Goal: Transaction & Acquisition: Purchase product/service

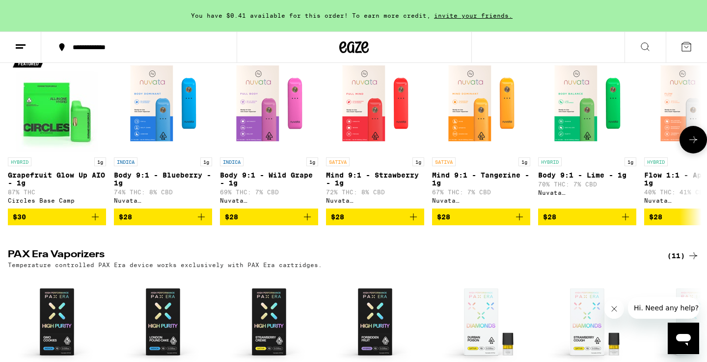
scroll to position [575, 0]
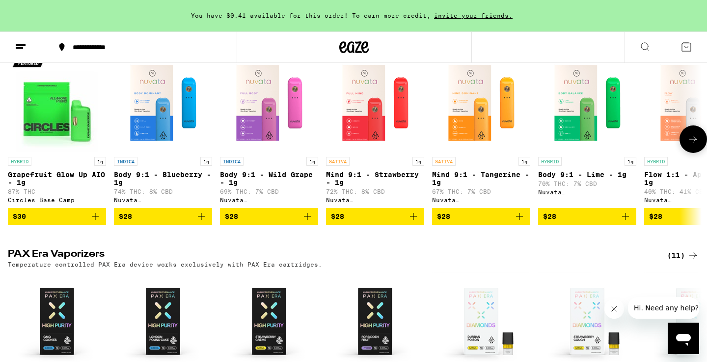
click at [694, 145] on icon at bounding box center [694, 139] width 12 height 12
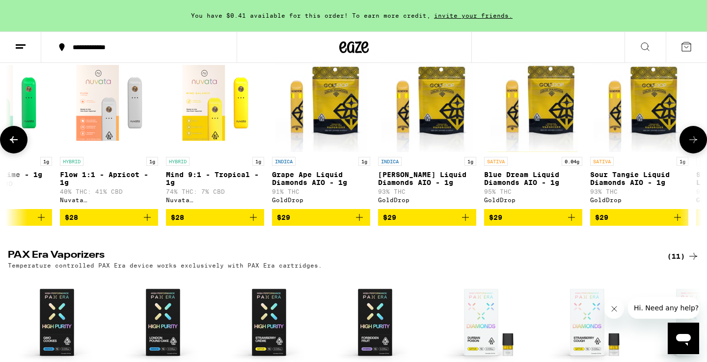
click at [694, 145] on icon at bounding box center [694, 140] width 12 height 12
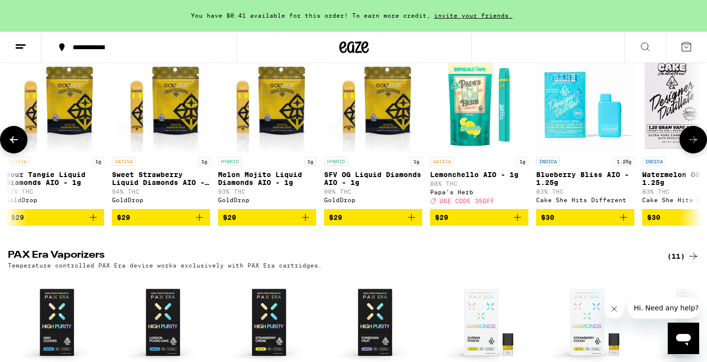
click at [695, 145] on icon at bounding box center [694, 140] width 12 height 12
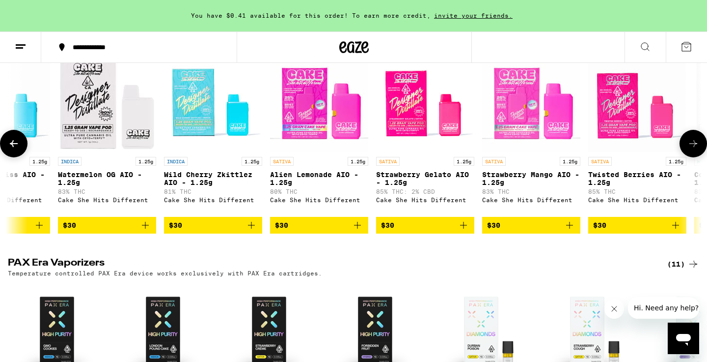
click at [695, 149] on icon at bounding box center [694, 144] width 12 height 12
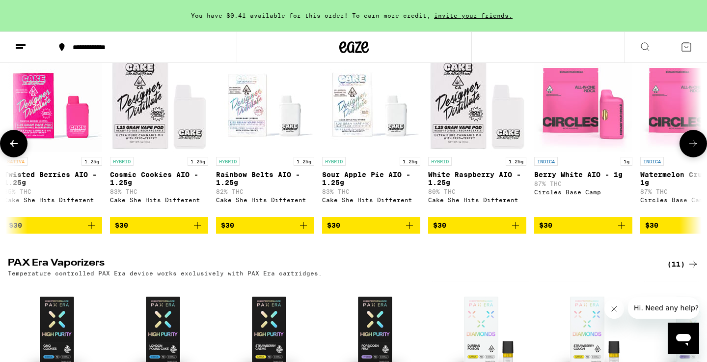
click at [695, 149] on icon at bounding box center [694, 144] width 12 height 12
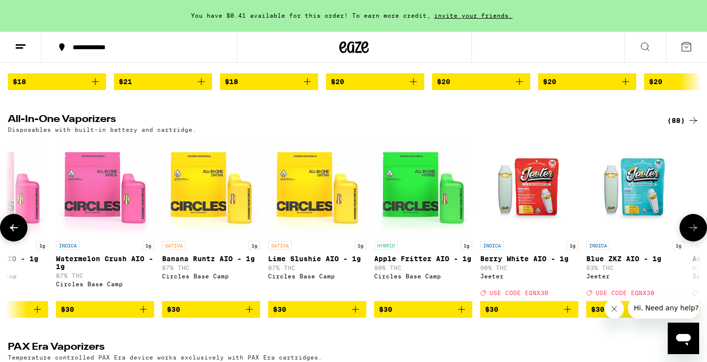
scroll to position [490, 0]
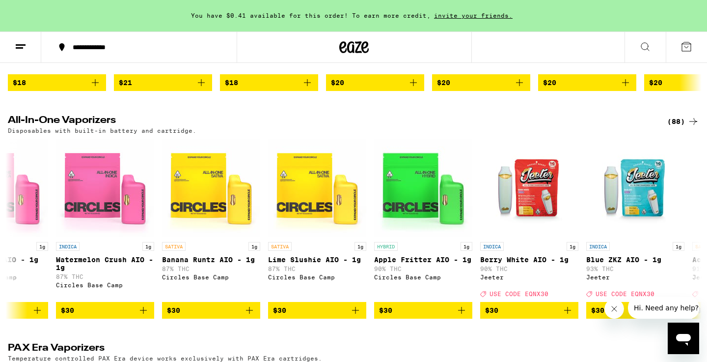
click at [676, 127] on div "(88)" at bounding box center [684, 121] width 32 height 12
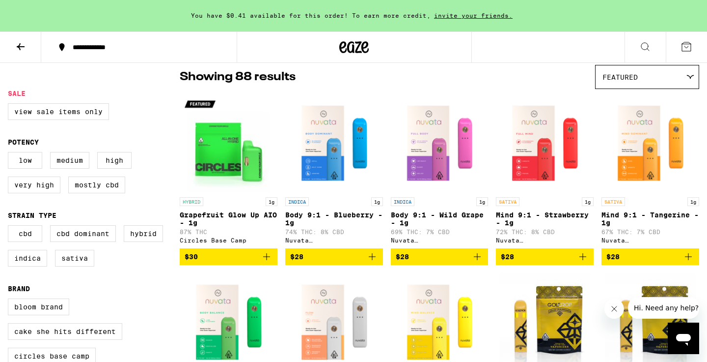
scroll to position [80, 0]
click at [372, 260] on icon "Add to bag" at bounding box center [372, 256] width 7 height 7
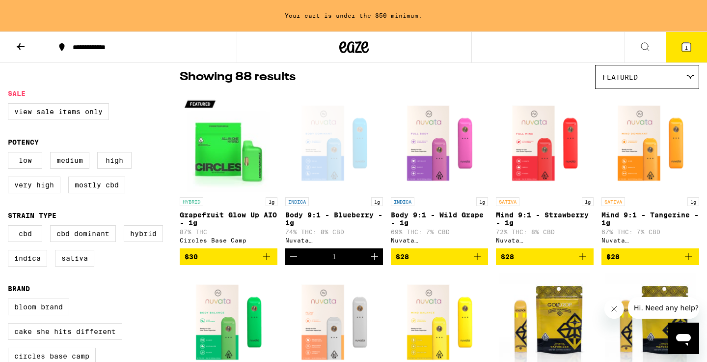
click at [22, 46] on icon at bounding box center [21, 46] width 8 height 7
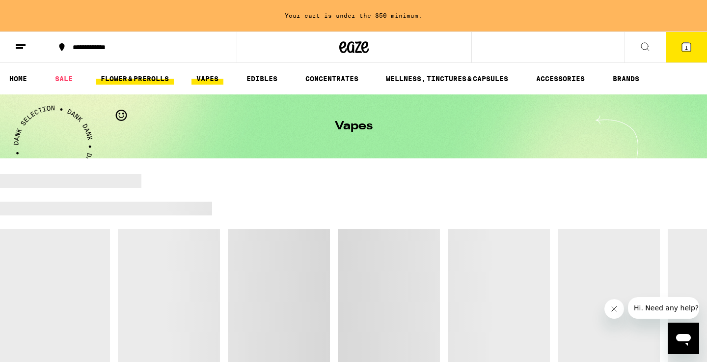
click at [152, 76] on link "FLOWER & PREROLLS" at bounding box center [135, 79] width 78 height 12
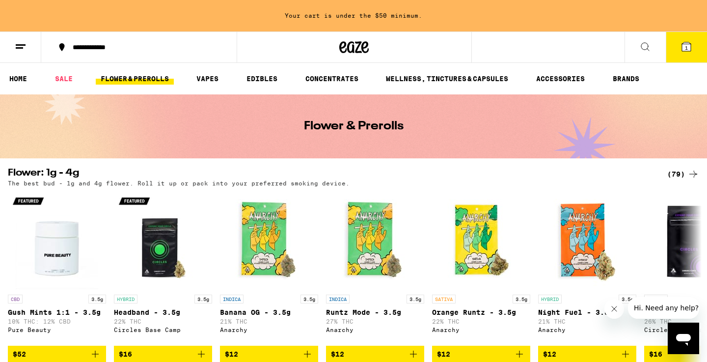
click at [684, 50] on icon at bounding box center [686, 46] width 9 height 9
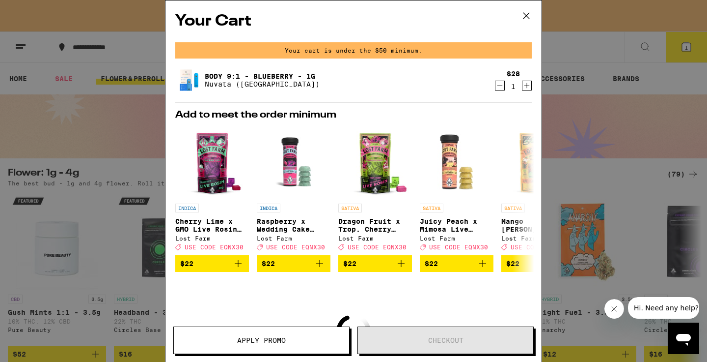
click at [537, 81] on div "Your Cart Your cart is under the $50 minimum. Body 9:1 - Blueberry - 1g Nuvata …" at bounding box center [354, 166] width 376 height 332
click at [528, 86] on icon "Increment" at bounding box center [527, 86] width 9 height 12
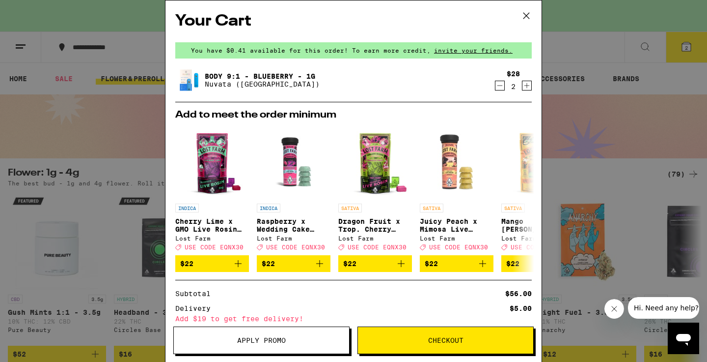
click at [93, 254] on div "Your Cart You have $0.41 available for this order! To earn more credit, invite …" at bounding box center [353, 181] width 707 height 362
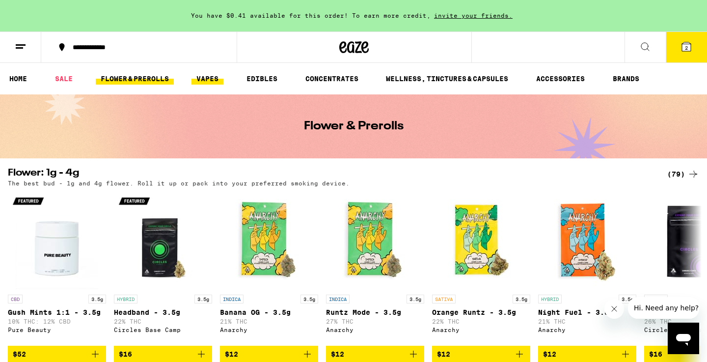
click at [197, 85] on link "VAPES" at bounding box center [208, 79] width 32 height 12
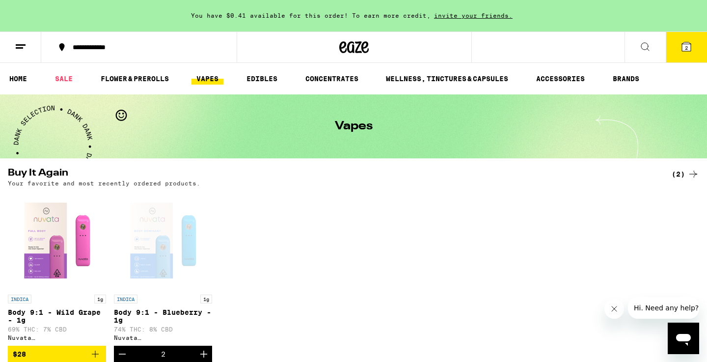
scroll to position [144, 0]
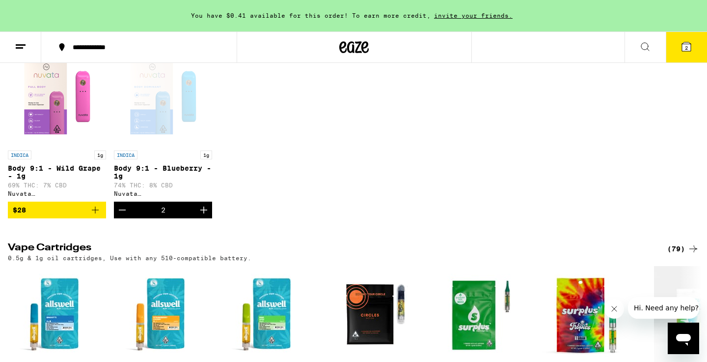
click at [684, 49] on icon at bounding box center [686, 46] width 9 height 9
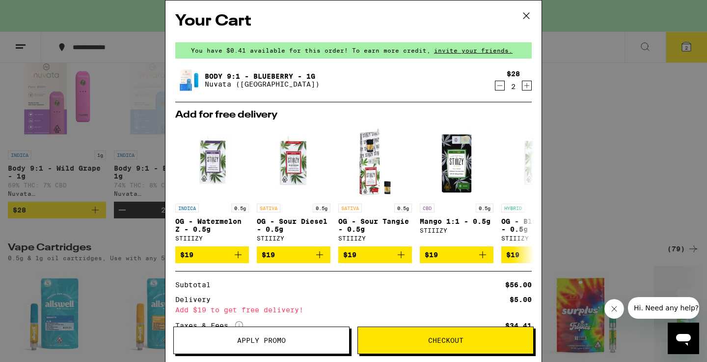
click at [454, 337] on span "Checkout" at bounding box center [445, 340] width 35 height 7
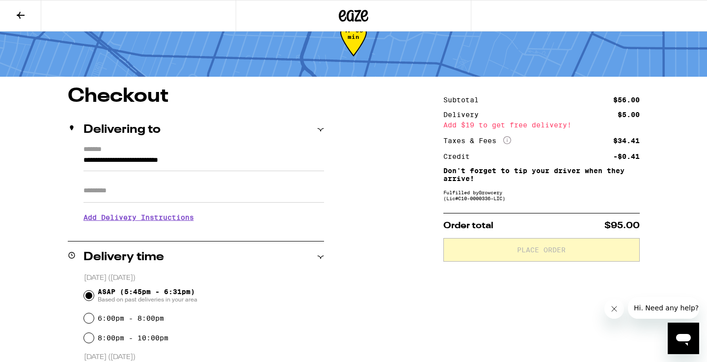
scroll to position [42, 0]
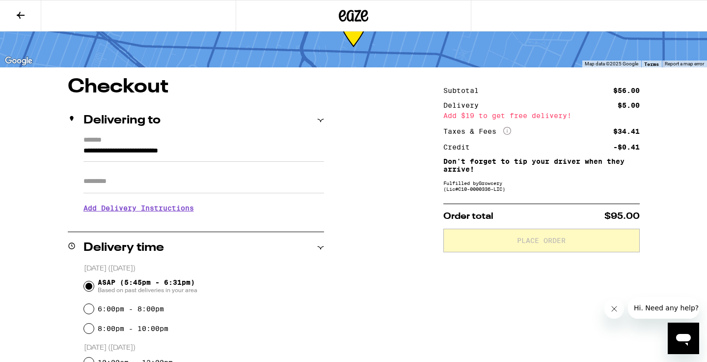
click at [169, 213] on h3 "Add Delivery Instructions" at bounding box center [204, 208] width 241 height 23
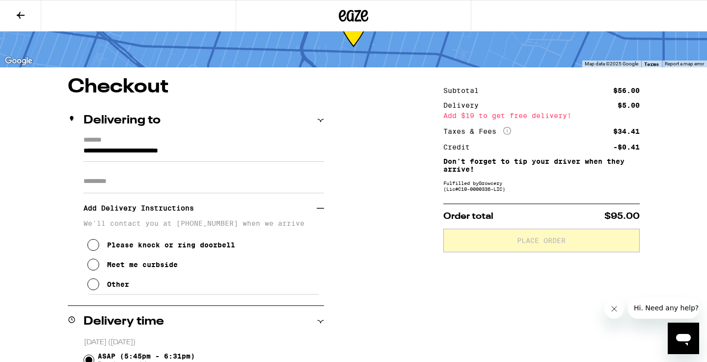
click at [114, 287] on div "Other" at bounding box center [118, 284] width 22 height 8
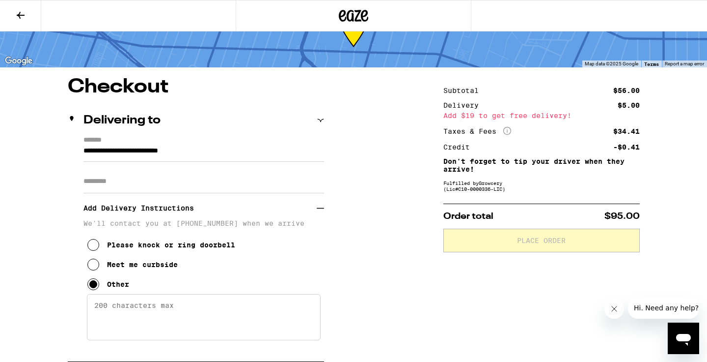
click at [124, 312] on textarea "Enter any other delivery instructions you want driver to know" at bounding box center [204, 317] width 234 height 46
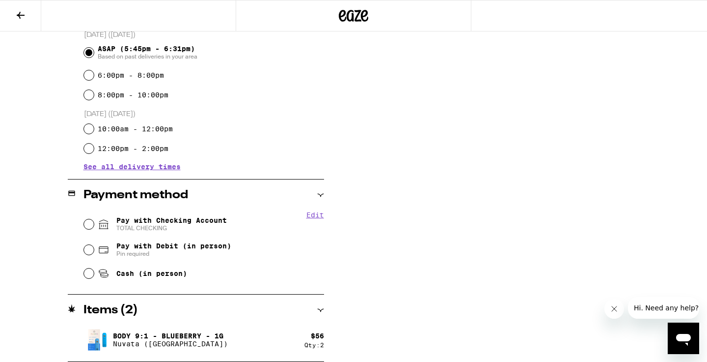
scroll to position [405, 0]
type textarea "Blue gate call when here"
click at [88, 274] on input "Cash (in person)" at bounding box center [89, 273] width 10 height 10
radio input "true"
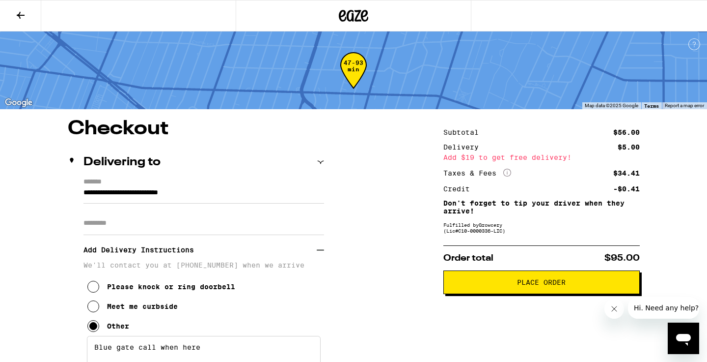
scroll to position [0, 0]
click at [566, 285] on span "Place Order" at bounding box center [541, 282] width 49 height 7
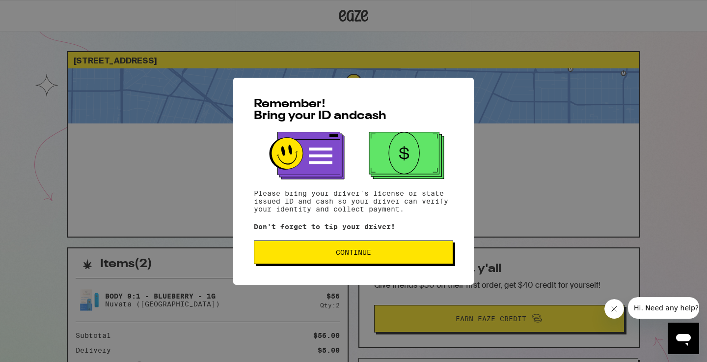
click at [368, 249] on button "Continue" at bounding box center [353, 252] width 199 height 24
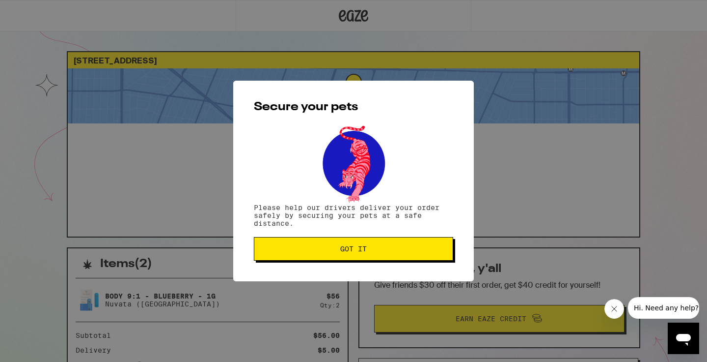
click at [368, 249] on span "Got it" at bounding box center [353, 248] width 183 height 7
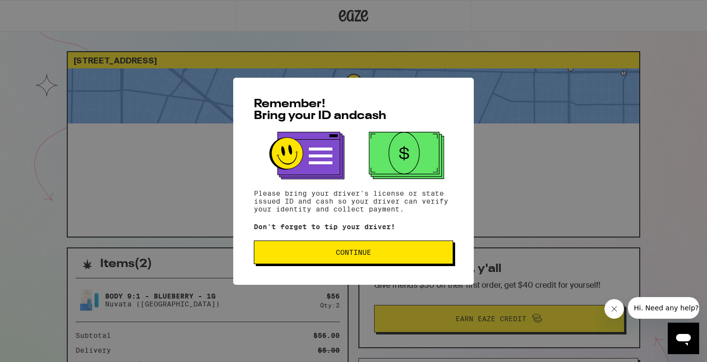
click at [388, 257] on button "Continue" at bounding box center [353, 252] width 199 height 24
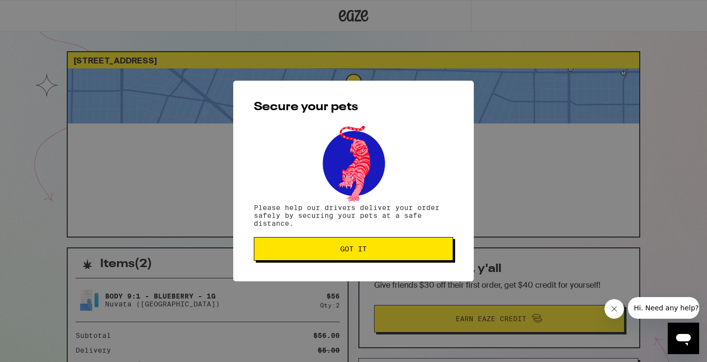
click at [388, 257] on button "Got it" at bounding box center [353, 249] width 199 height 24
